Goal: Task Accomplishment & Management: Use online tool/utility

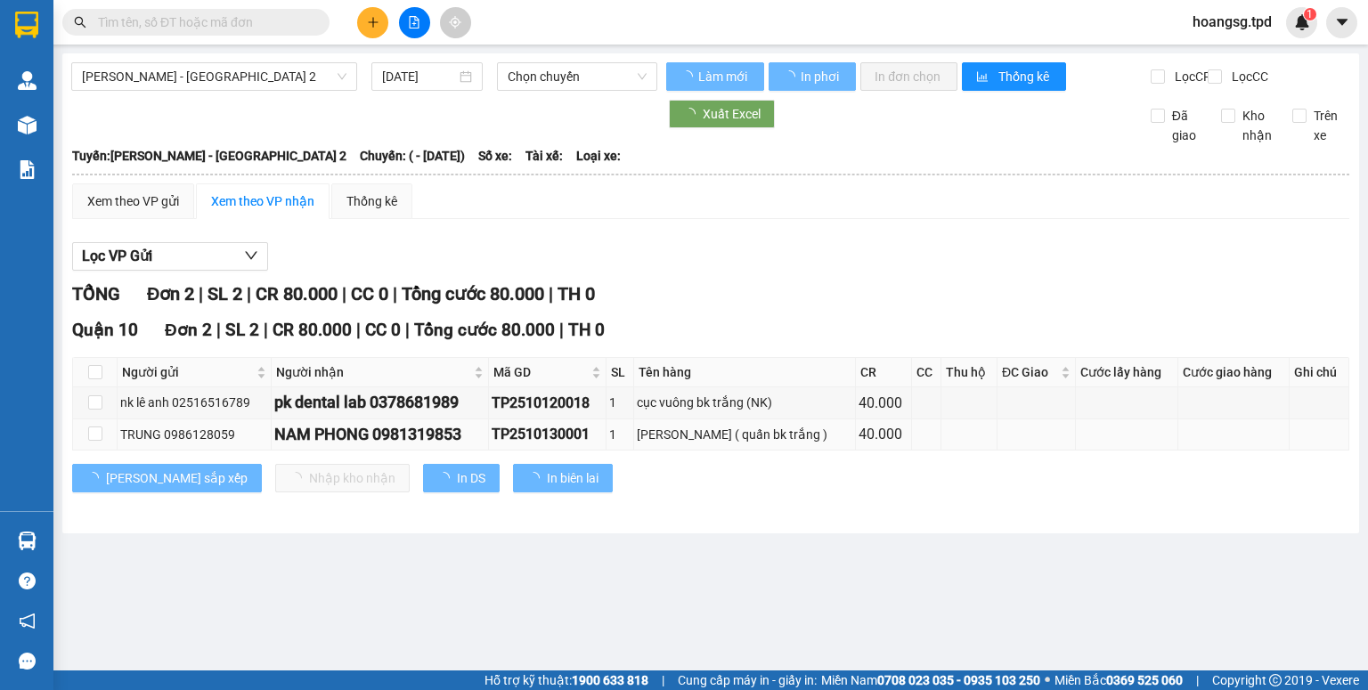
type input "[DATE]"
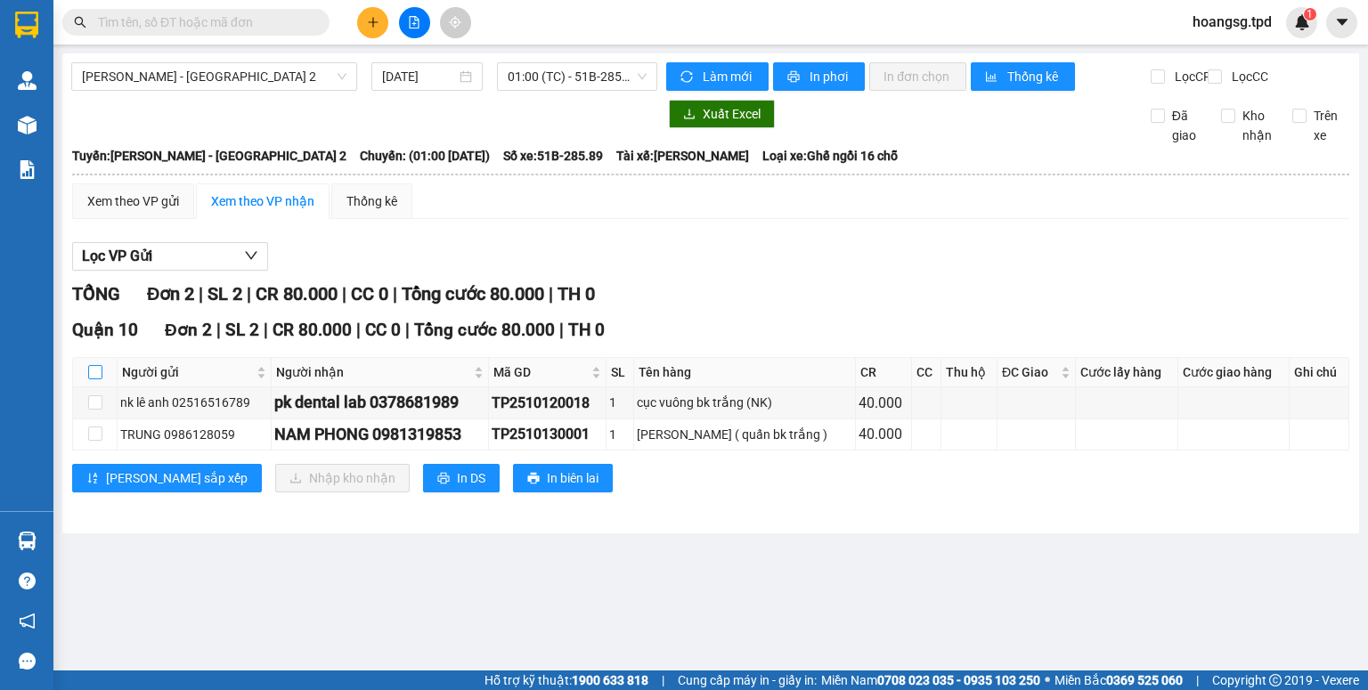
click at [96, 382] on label at bounding box center [95, 372] width 14 height 20
click at [96, 379] on input "checkbox" at bounding box center [95, 372] width 14 height 14
checkbox input "true"
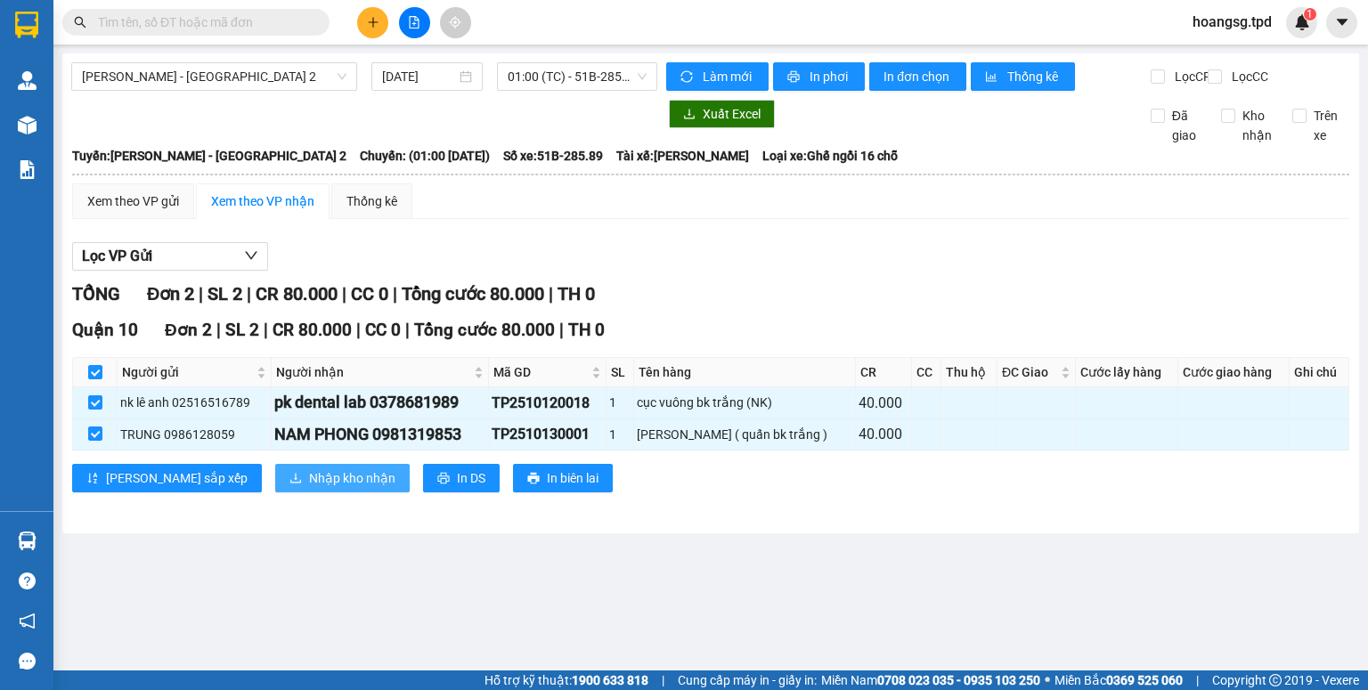
click at [289, 485] on icon "download" at bounding box center [295, 478] width 12 height 12
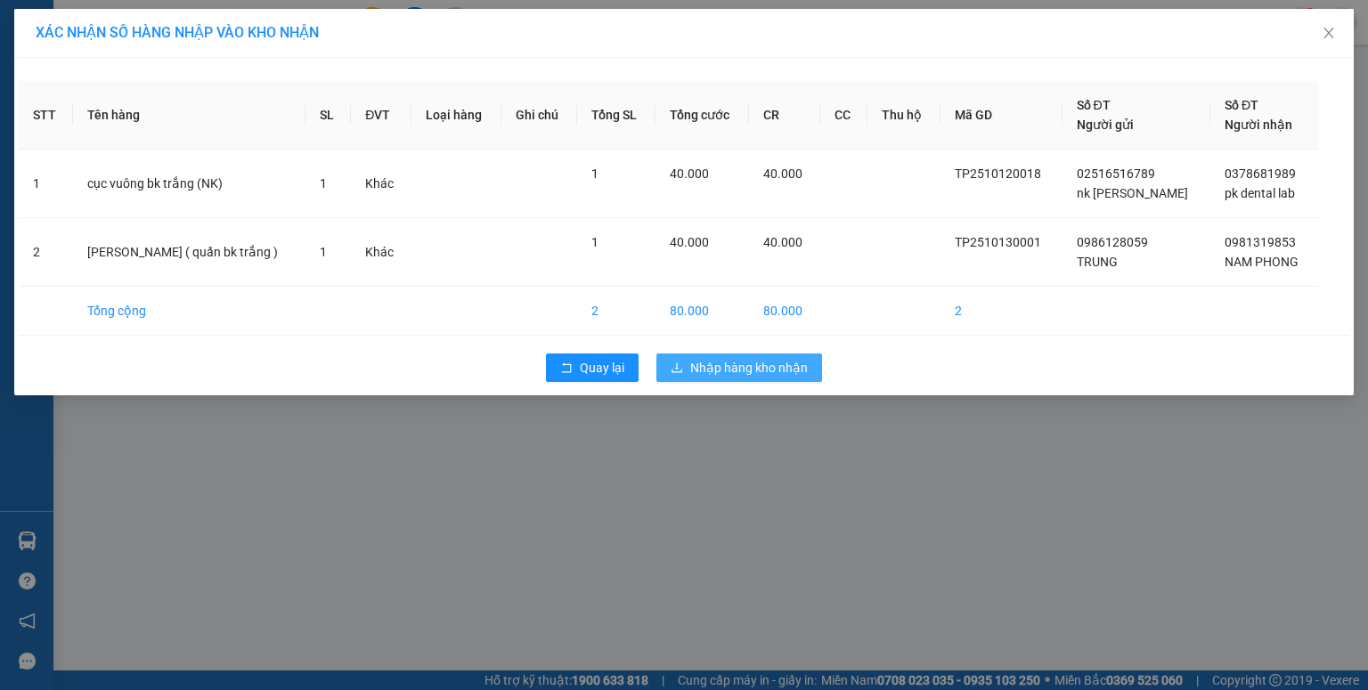
click at [736, 375] on span "Nhập hàng kho nhận" at bounding box center [749, 368] width 118 height 20
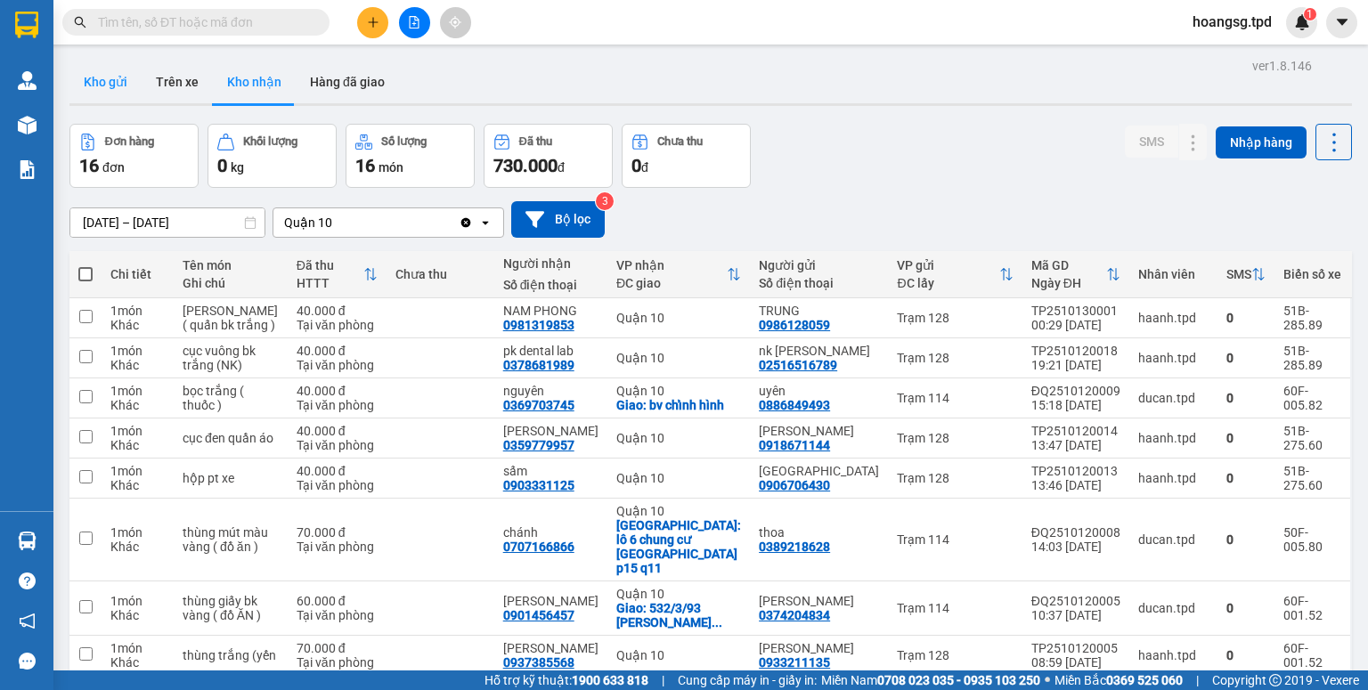
click at [121, 89] on button "Kho gửi" at bounding box center [105, 82] width 72 height 43
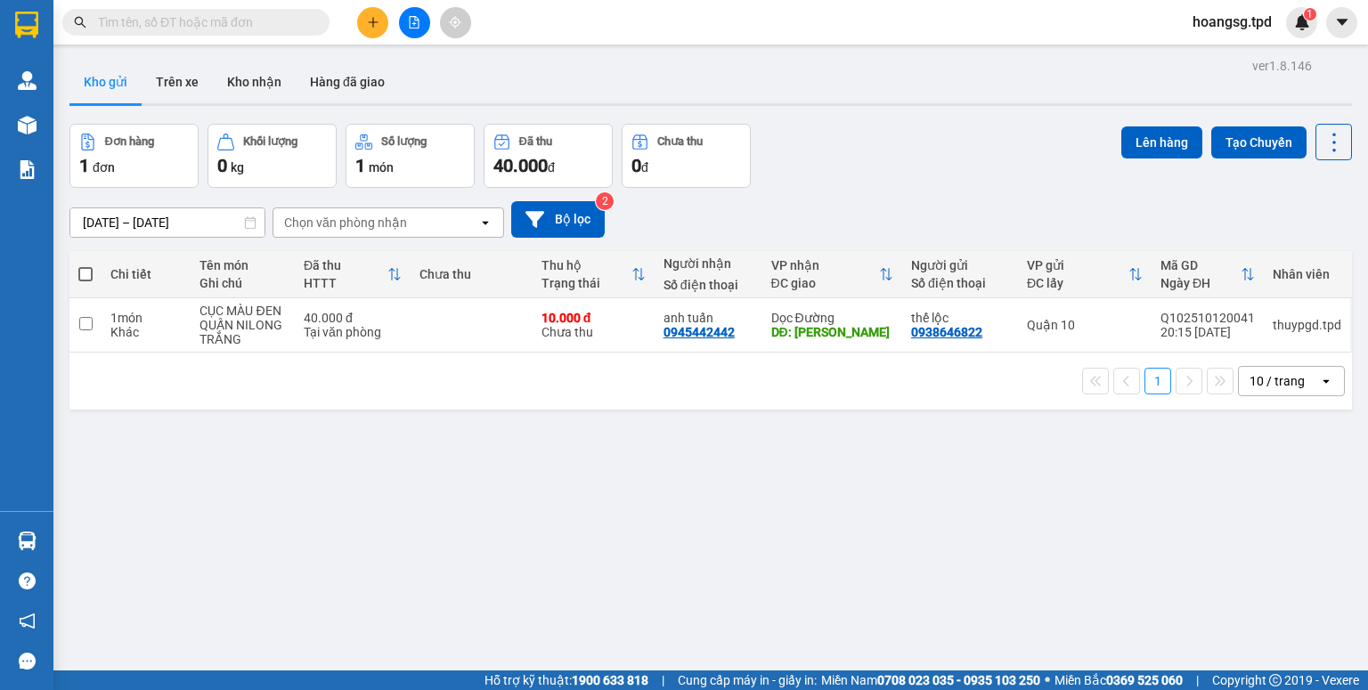
click at [78, 270] on span at bounding box center [85, 274] width 14 height 14
click at [86, 265] on input "checkbox" at bounding box center [86, 265] width 0 height 0
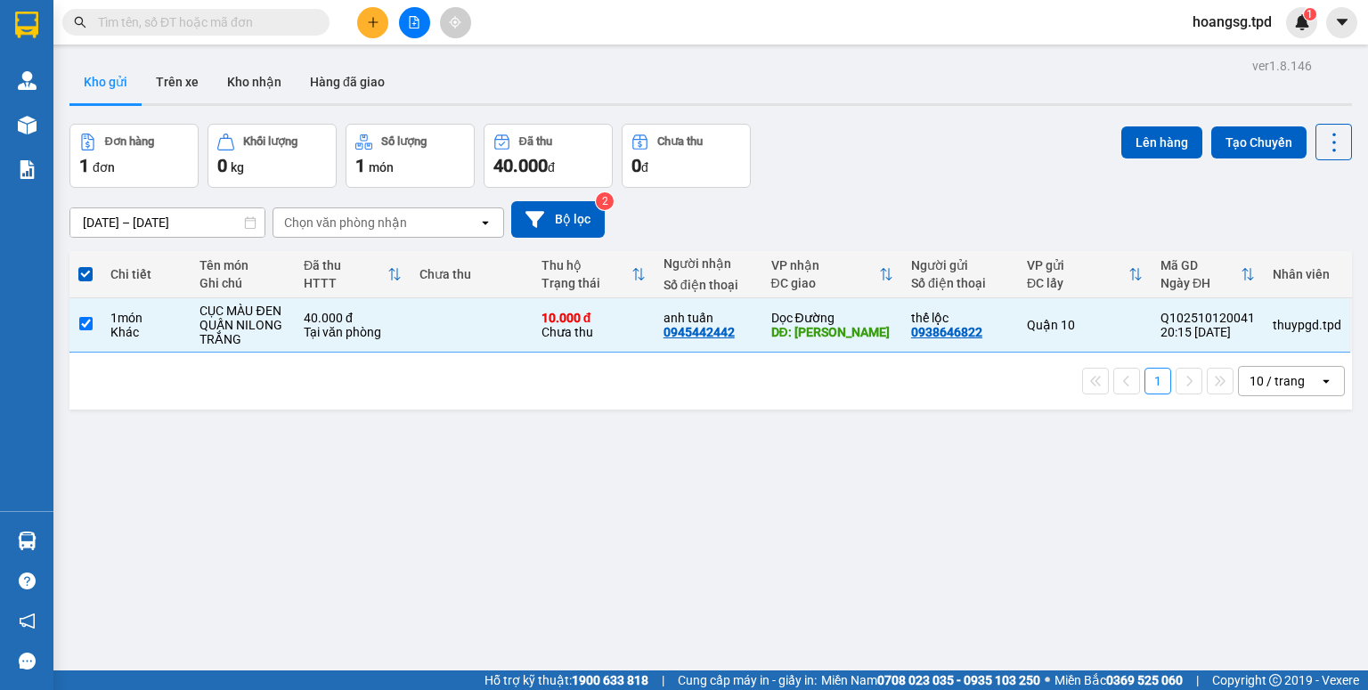
click at [1264, 384] on div "10 / trang" at bounding box center [1277, 381] width 55 height 18
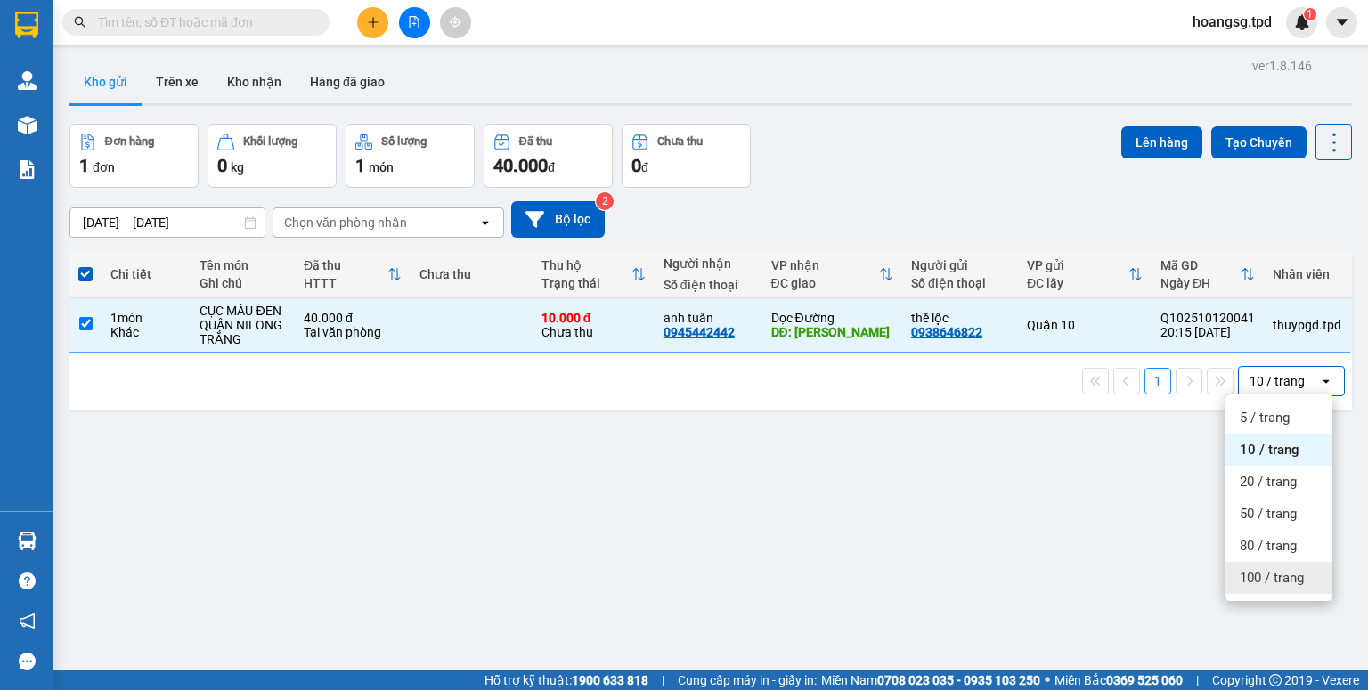
drag, startPoint x: 1267, startPoint y: 569, endPoint x: 1247, endPoint y: 566, distance: 20.8
click at [1267, 569] on span "100 / trang" at bounding box center [1272, 578] width 64 height 18
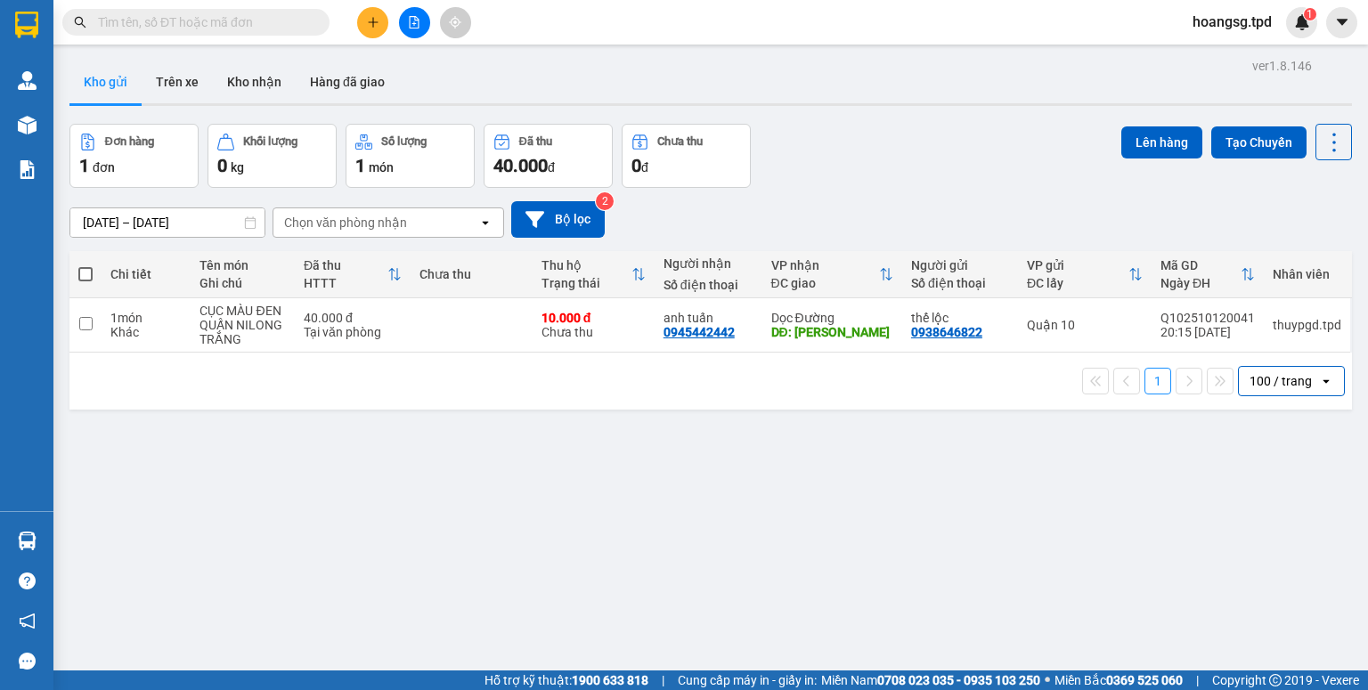
click at [89, 280] on span at bounding box center [85, 274] width 14 height 14
click at [86, 265] on input "checkbox" at bounding box center [86, 265] width 0 height 0
checkbox input "true"
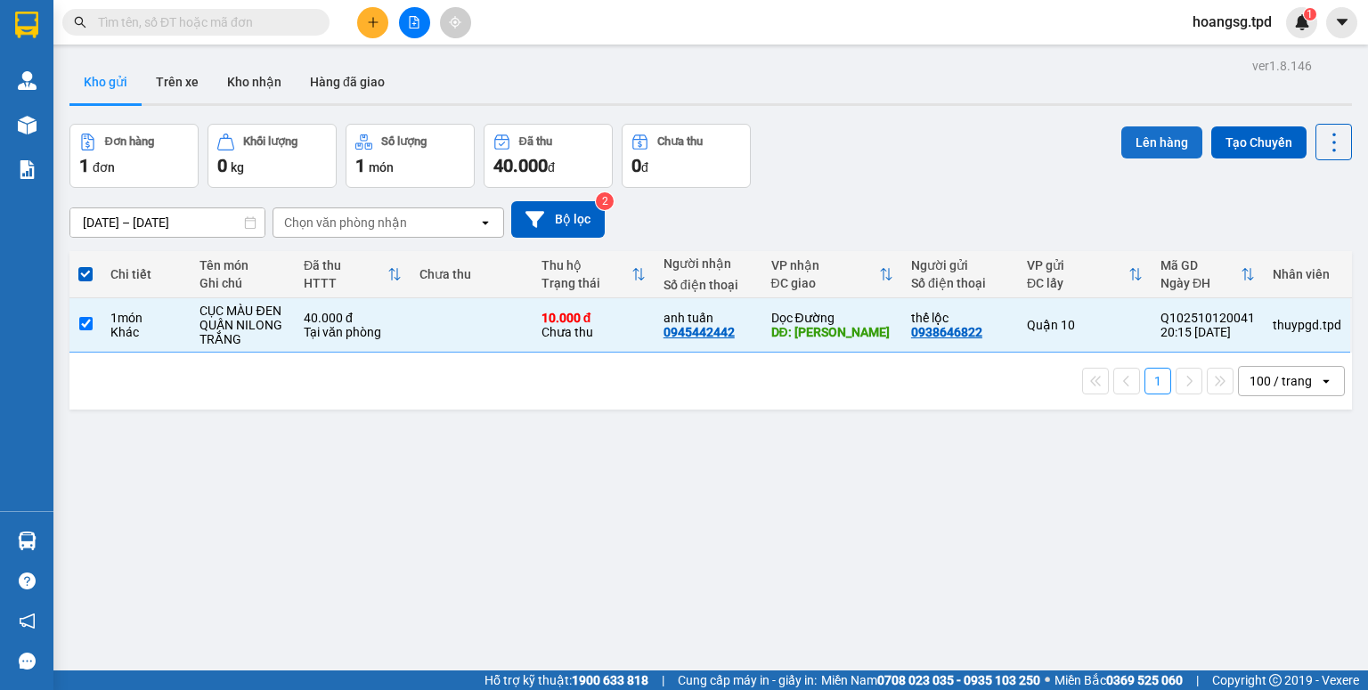
click at [1121, 146] on button "Lên hàng" at bounding box center [1161, 142] width 81 height 32
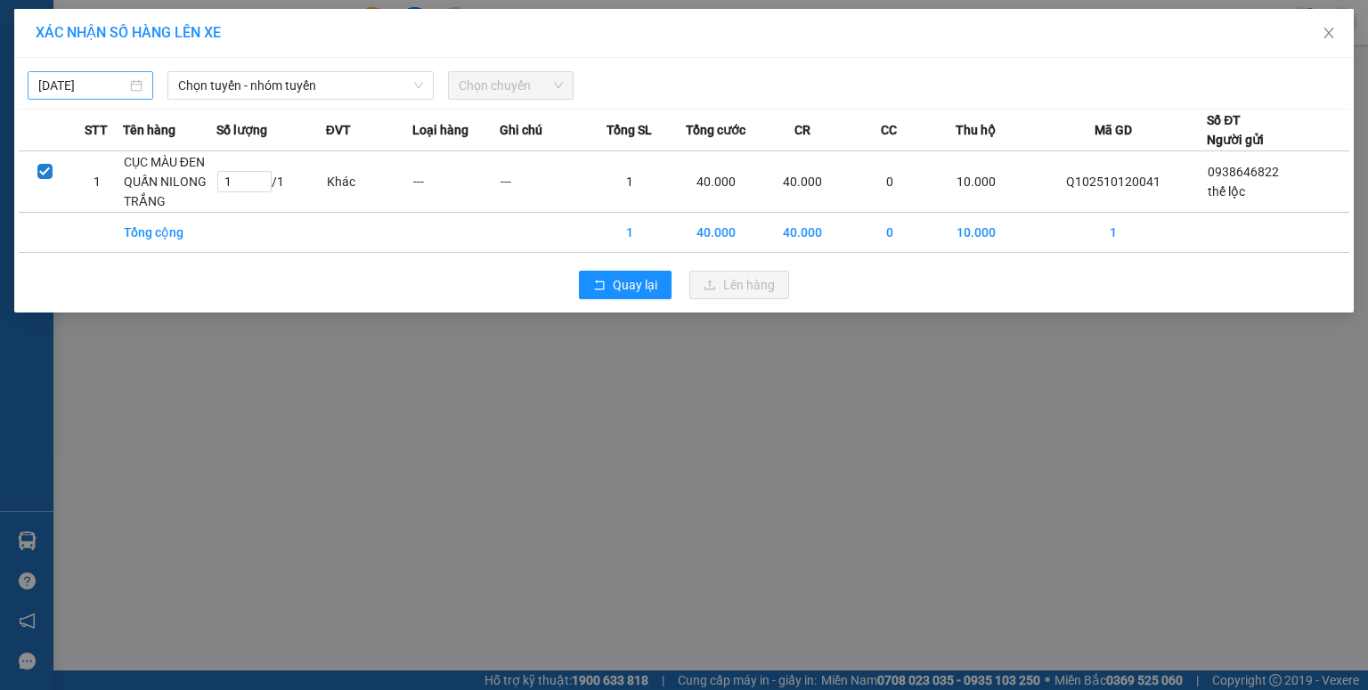
click at [53, 94] on input "[DATE]" at bounding box center [82, 86] width 88 height 20
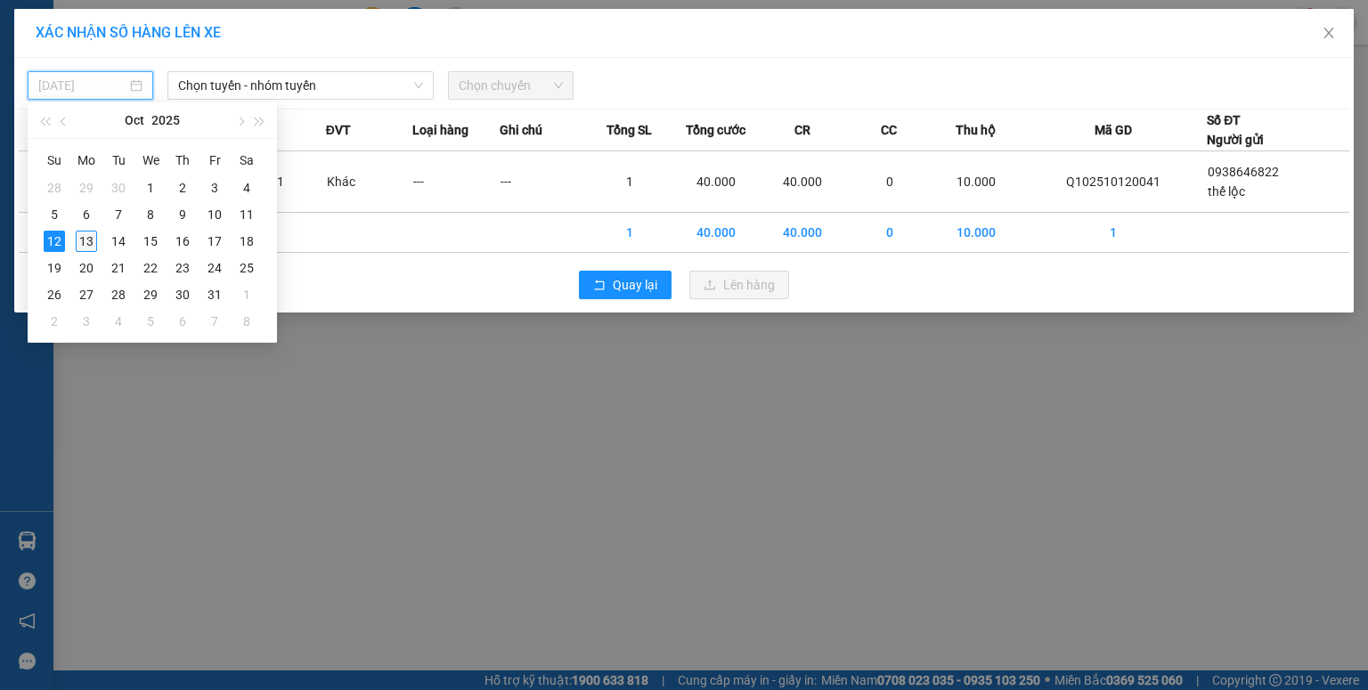
drag, startPoint x: 86, startPoint y: 243, endPoint x: 242, endPoint y: 91, distance: 218.6
click at [93, 233] on div "13" at bounding box center [86, 241] width 21 height 21
type input "[DATE]"
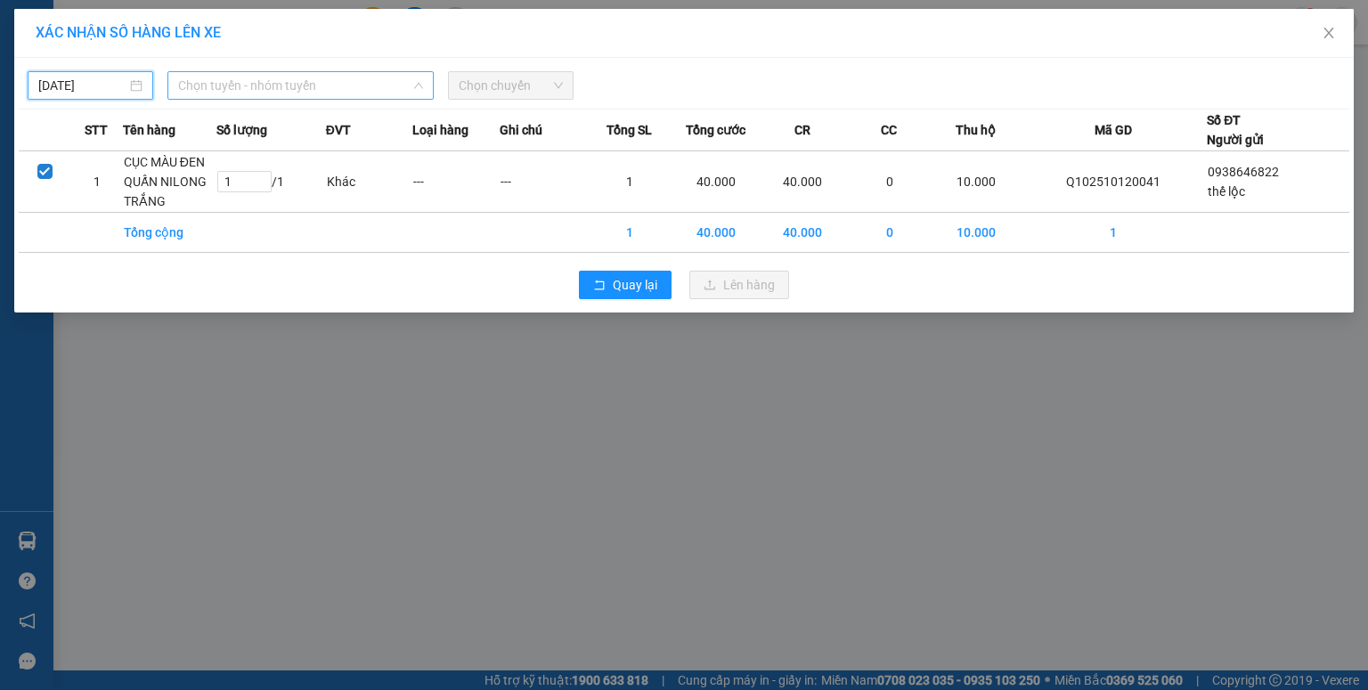
click at [255, 81] on span "Chọn tuyến - nhóm tuyến" at bounding box center [300, 85] width 245 height 27
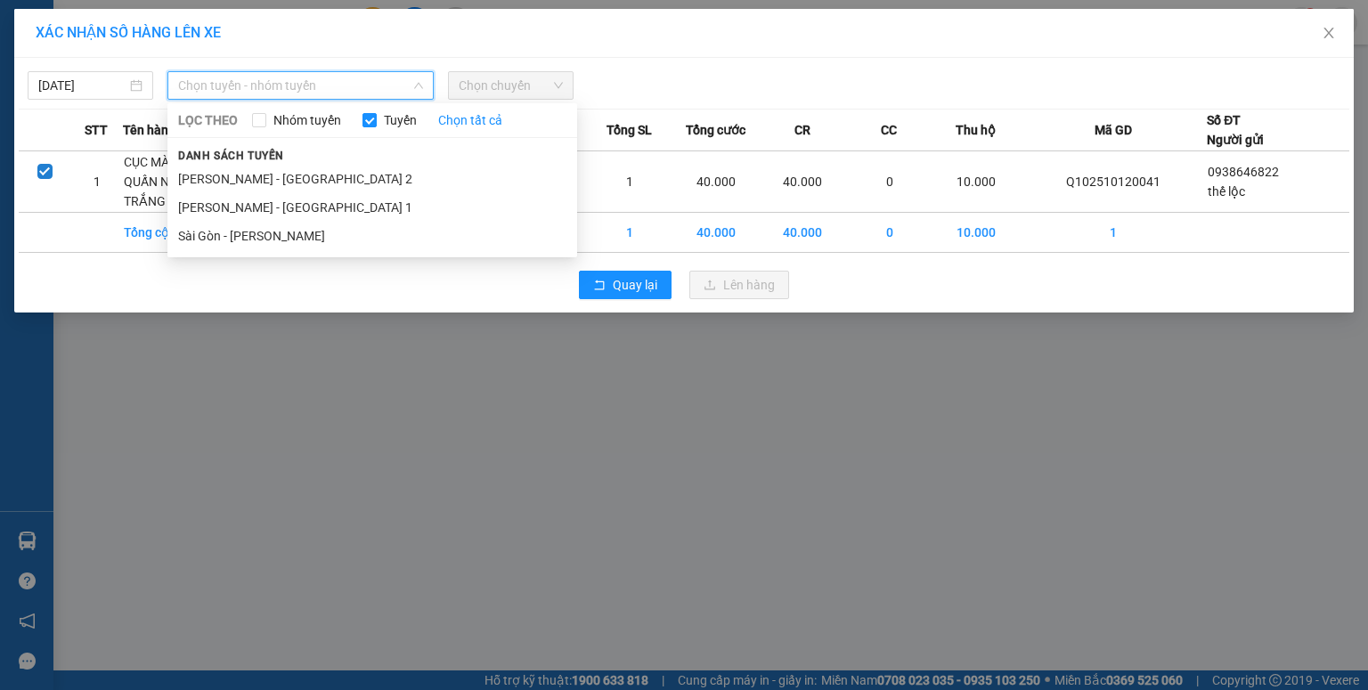
drag, startPoint x: 256, startPoint y: 237, endPoint x: 454, endPoint y: 84, distance: 250.8
click at [262, 228] on li "Sài Gòn - [PERSON_NAME]" at bounding box center [372, 236] width 410 height 29
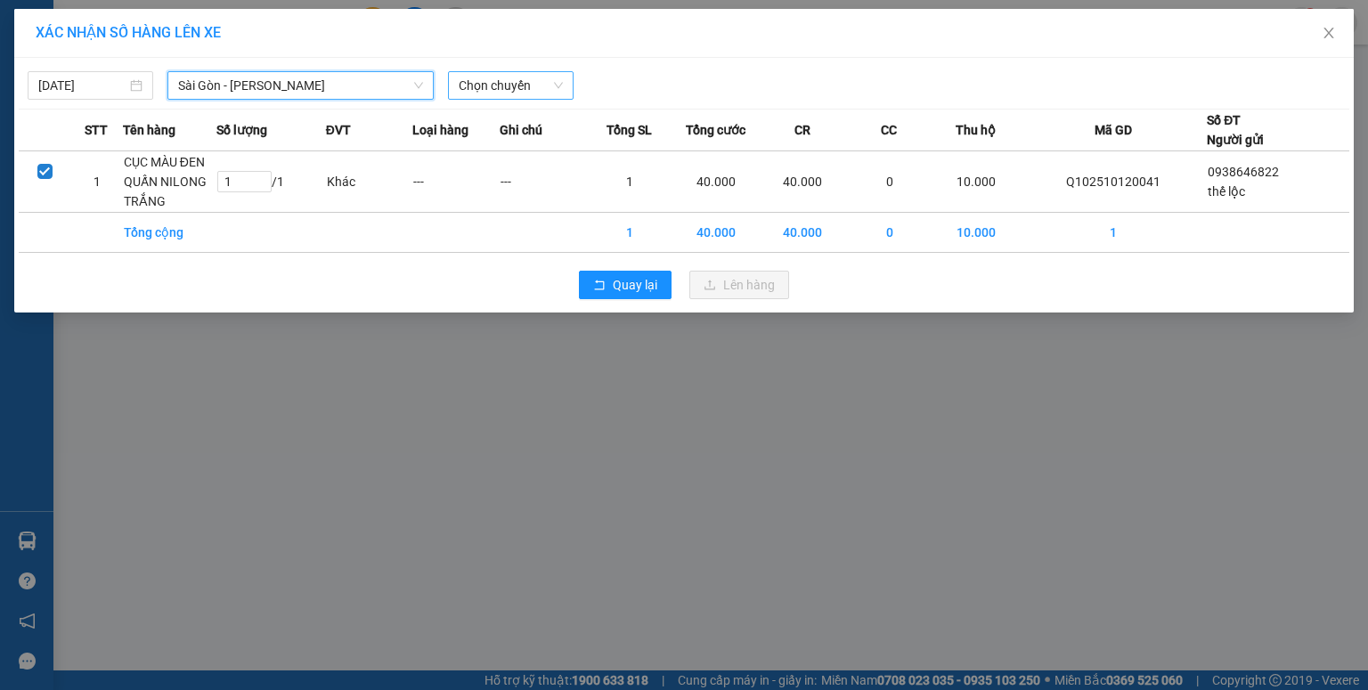
click at [462, 85] on span "Chọn chuyến" at bounding box center [511, 85] width 104 height 27
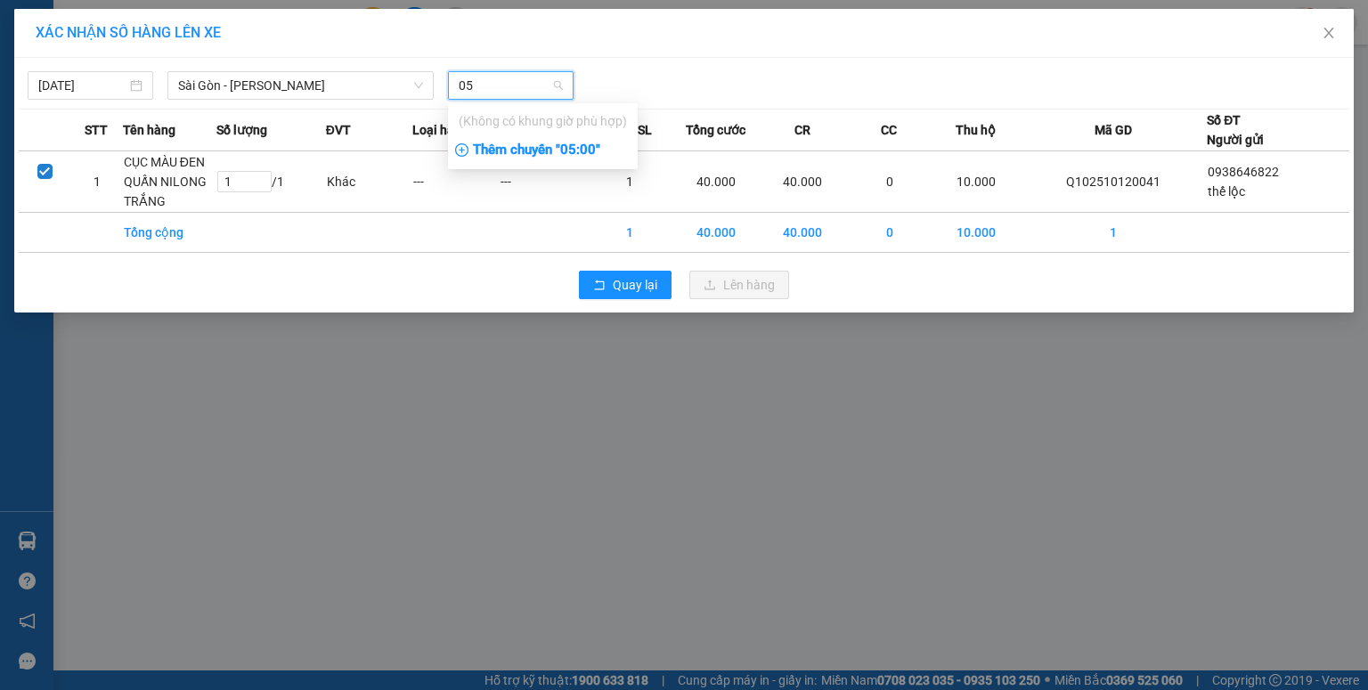
type input "05"
click at [488, 143] on div "Thêm chuyến " 05:00 "" at bounding box center [543, 150] width 190 height 30
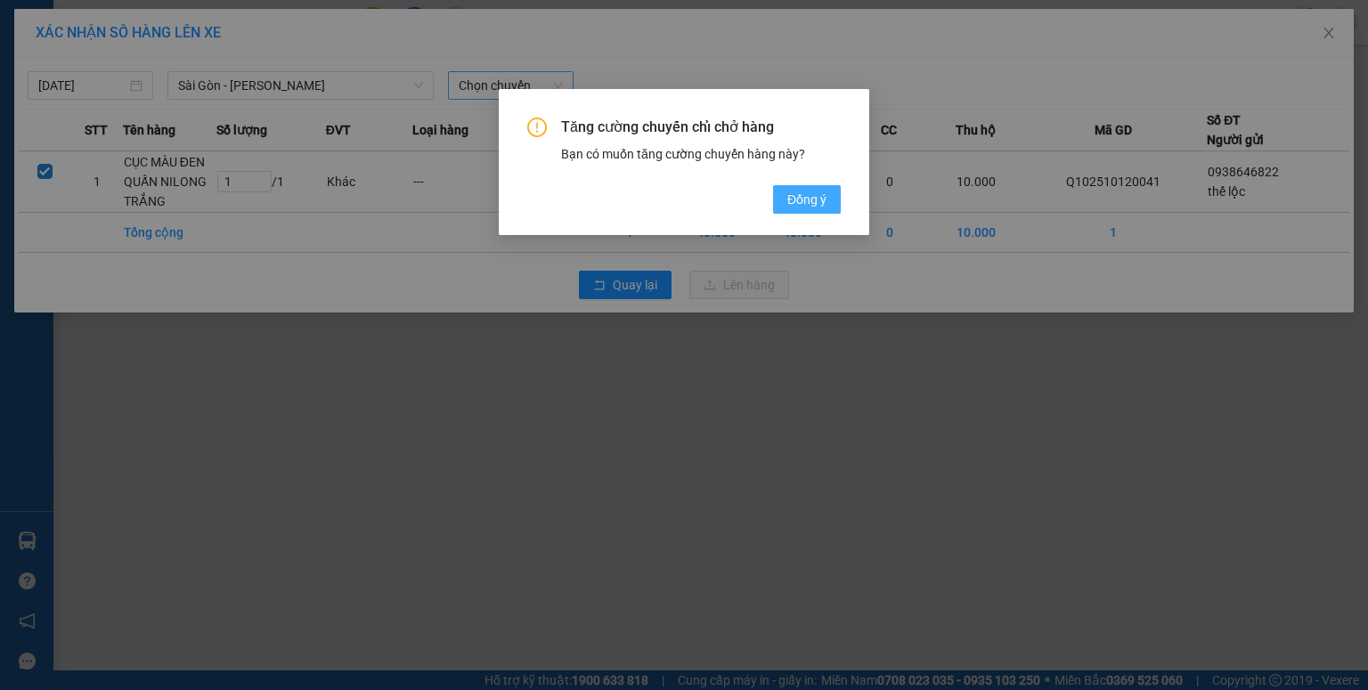
click at [794, 192] on span "Đồng ý" at bounding box center [806, 200] width 39 height 20
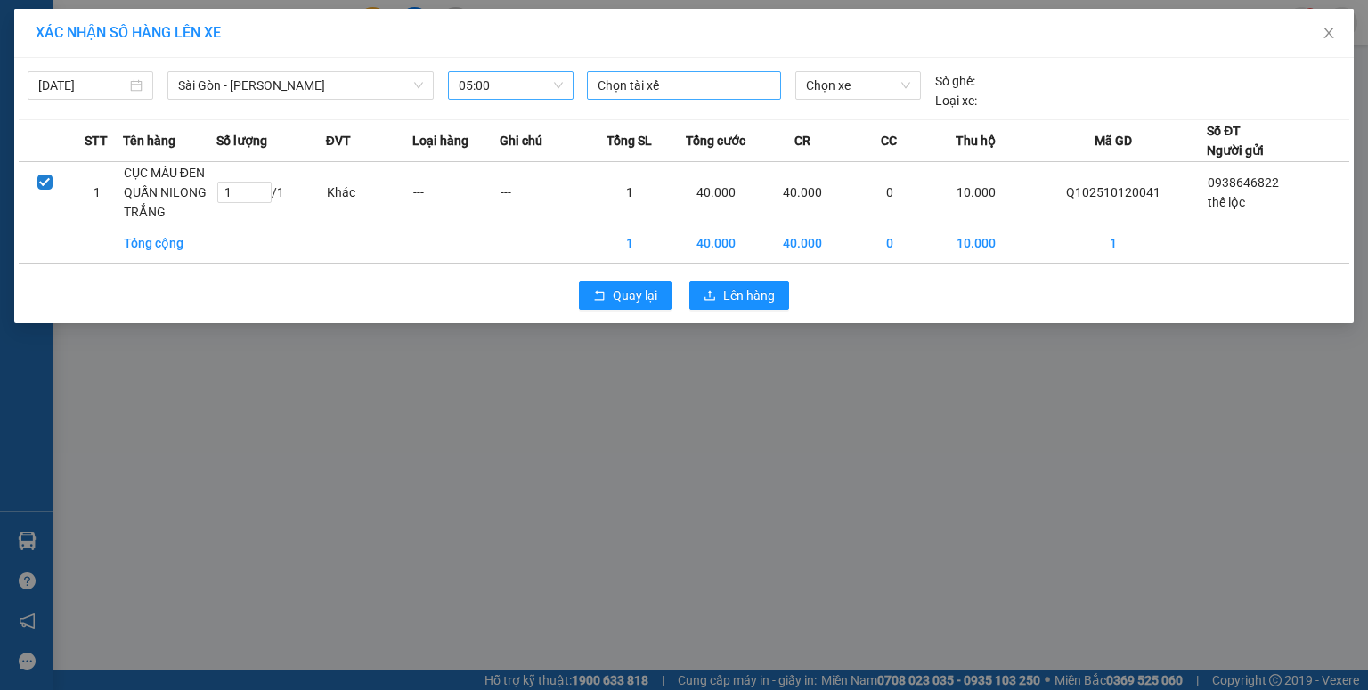
click at [723, 81] on div at bounding box center [683, 85] width 185 height 21
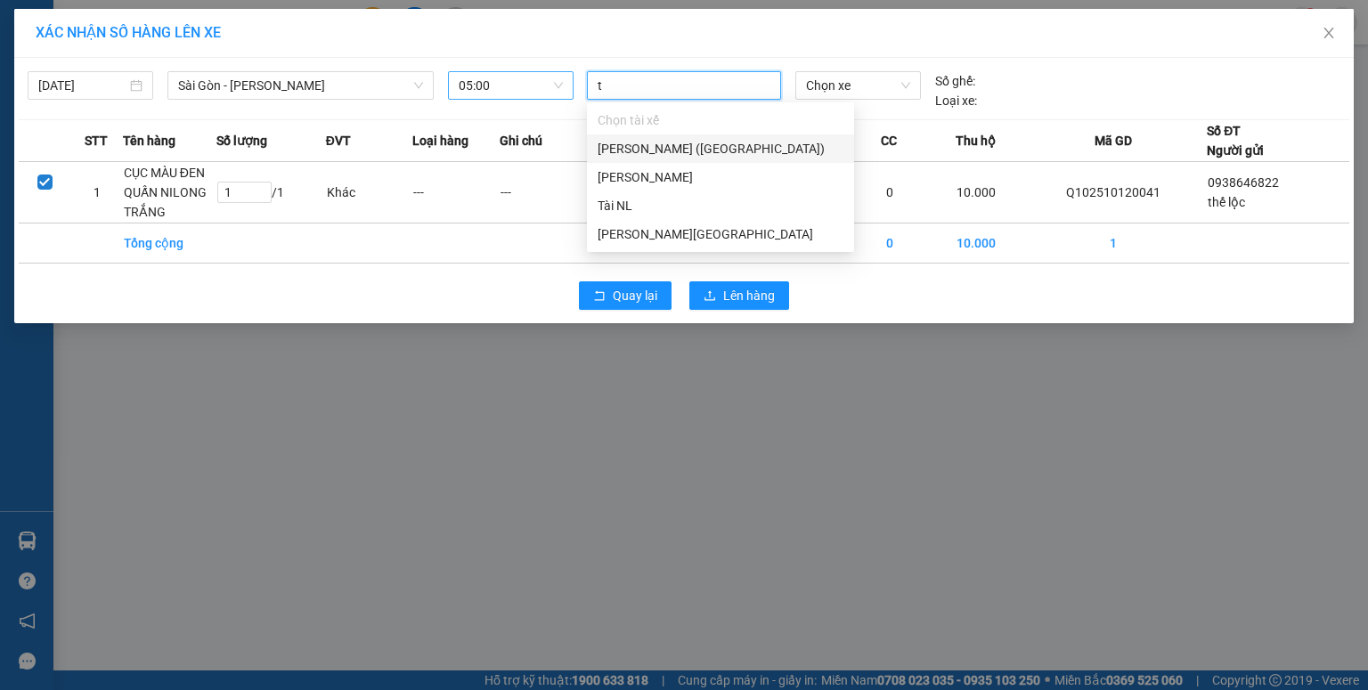
type input "tà"
drag, startPoint x: 662, startPoint y: 200, endPoint x: 705, endPoint y: 172, distance: 51.4
click at [664, 200] on div "Tài NL" at bounding box center [721, 206] width 246 height 20
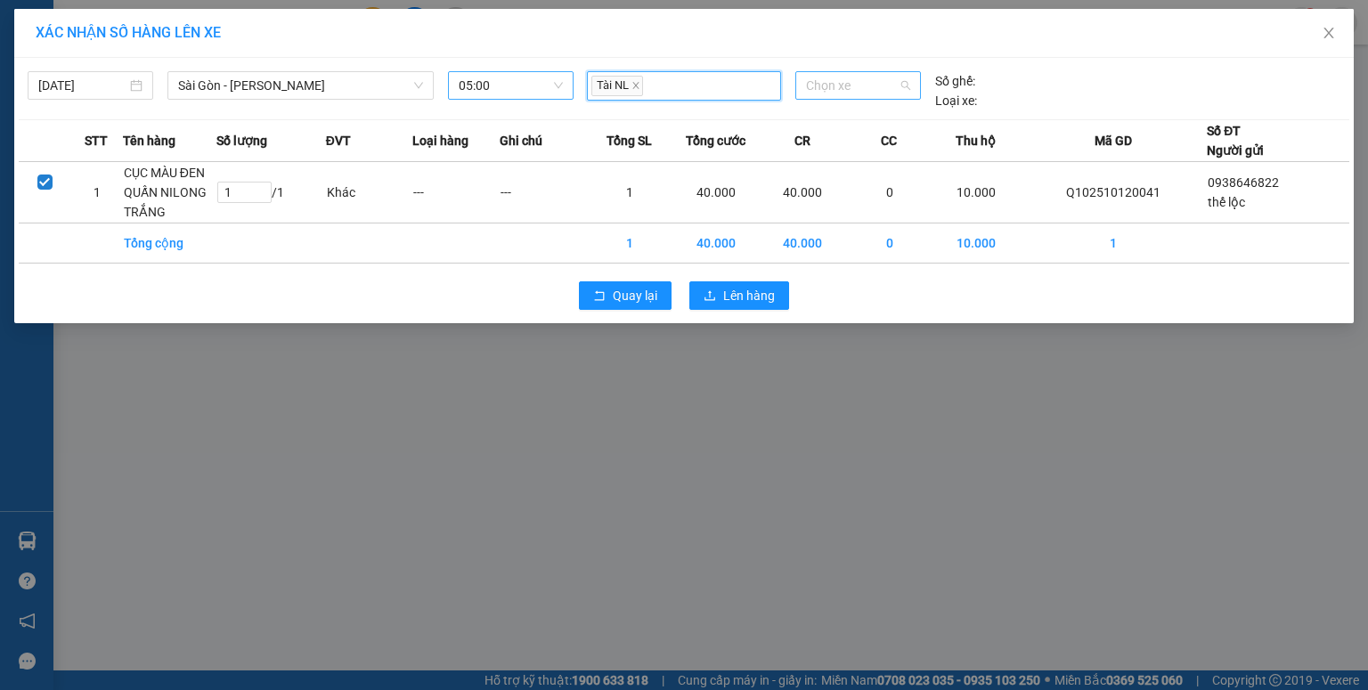
click at [816, 97] on span "Chọn xe" at bounding box center [857, 85] width 103 height 27
type input "15713"
drag, startPoint x: 812, startPoint y: 118, endPoint x: 815, endPoint y: 132, distance: 13.6
click at [813, 121] on div "60H-157.13" at bounding box center [857, 121] width 103 height 20
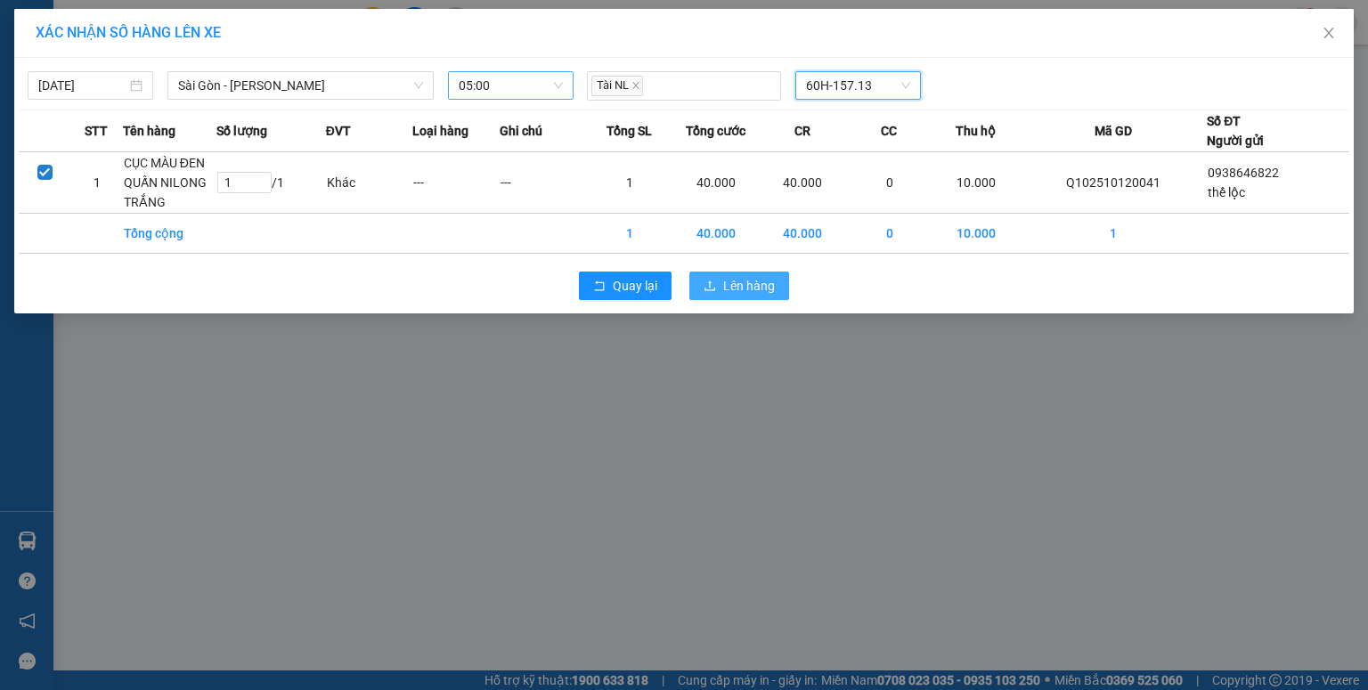
click at [740, 285] on span "Lên hàng" at bounding box center [749, 286] width 52 height 20
